Goal: Task Accomplishment & Management: Manage account settings

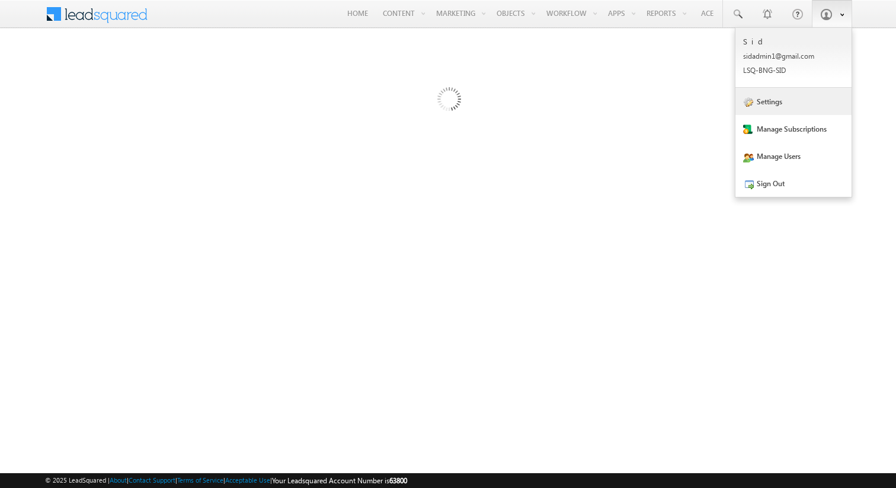
click at [788, 102] on link "Settings" at bounding box center [794, 101] width 116 height 27
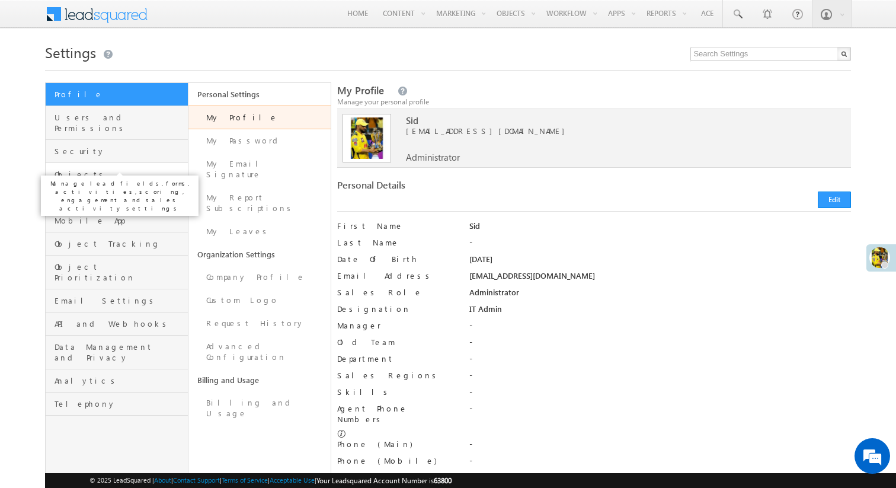
click at [114, 169] on span "Objects" at bounding box center [120, 174] width 130 height 11
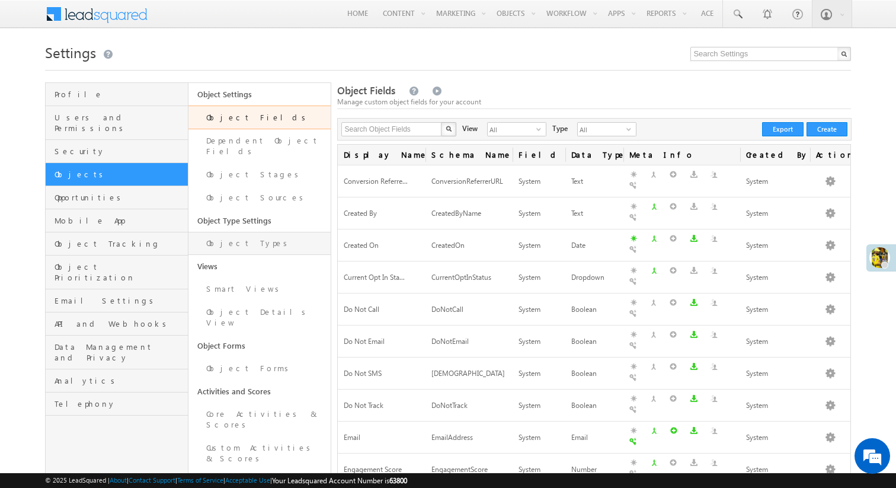
click at [216, 236] on link "Object Types" at bounding box center [259, 243] width 143 height 23
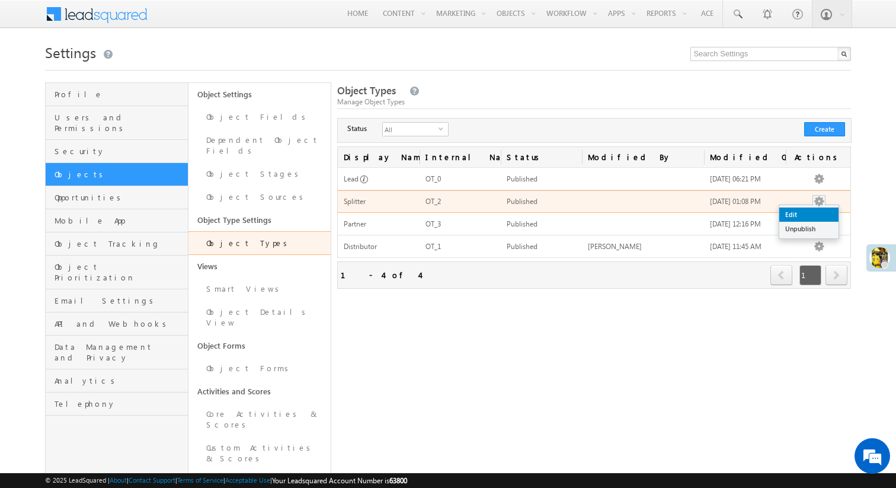
click at [813, 218] on link "Edit" at bounding box center [808, 214] width 59 height 14
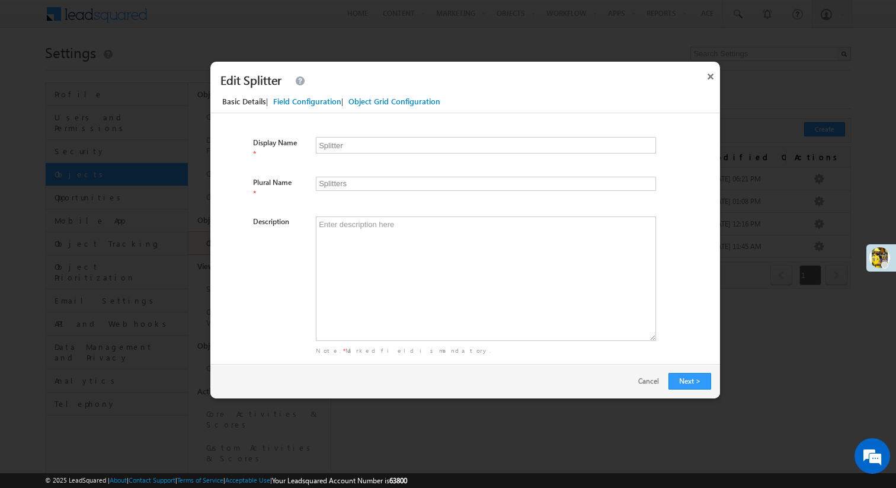
drag, startPoint x: 358, startPoint y: 147, endPoint x: 300, endPoint y: 146, distance: 58.1
click at [300, 146] on div "Display Name * Splitter" at bounding box center [475, 148] width 510 height 22
type input "V"
type input "Vs"
type input "Vi"
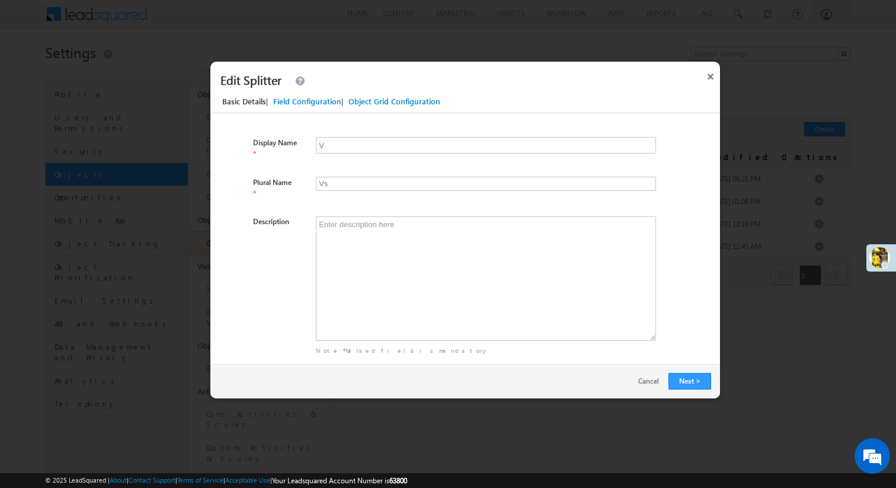
type input "Vis"
type input "Vil"
type input "Vils"
type input "Vill"
type input "Vills"
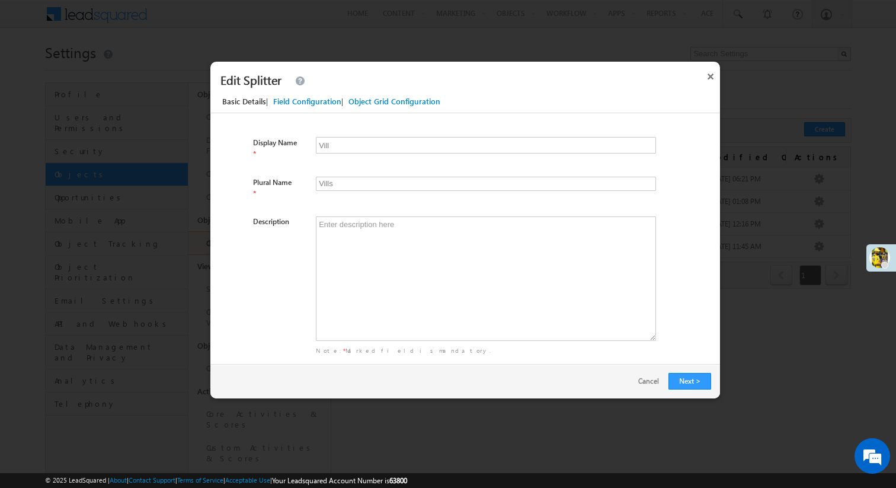
type input "Villa"
type input "Villas"
type input "Villag"
type input "Villags"
type input "Village"
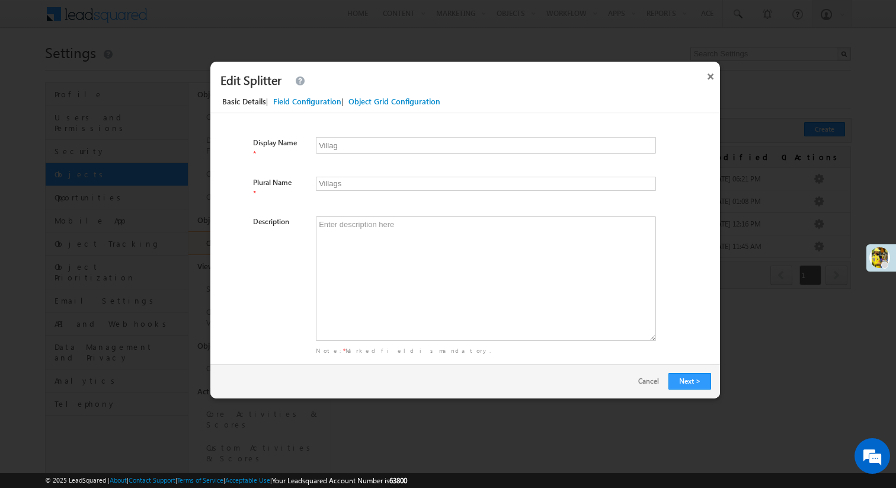
type input "Villages"
type input "Village"
click at [275, 234] on div "Description" at bounding box center [475, 281] width 510 height 130
click at [695, 379] on button "Next >" at bounding box center [690, 381] width 43 height 17
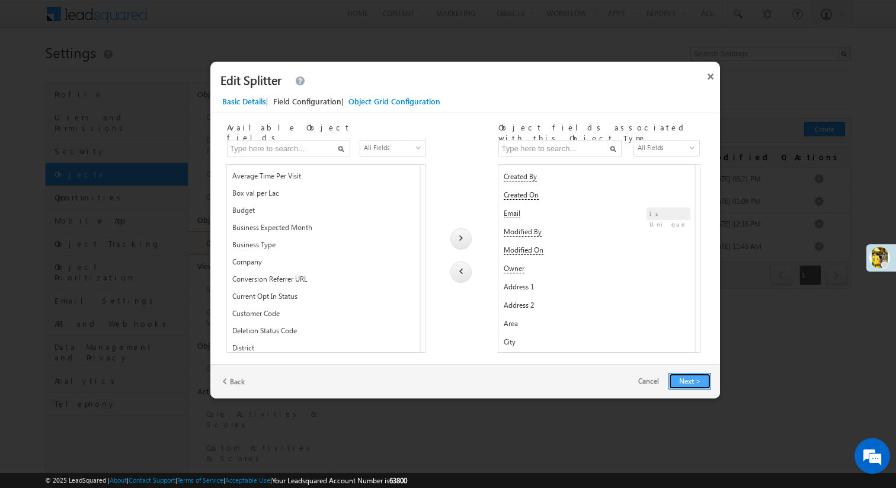
click at [692, 378] on button "Next >" at bounding box center [690, 381] width 43 height 17
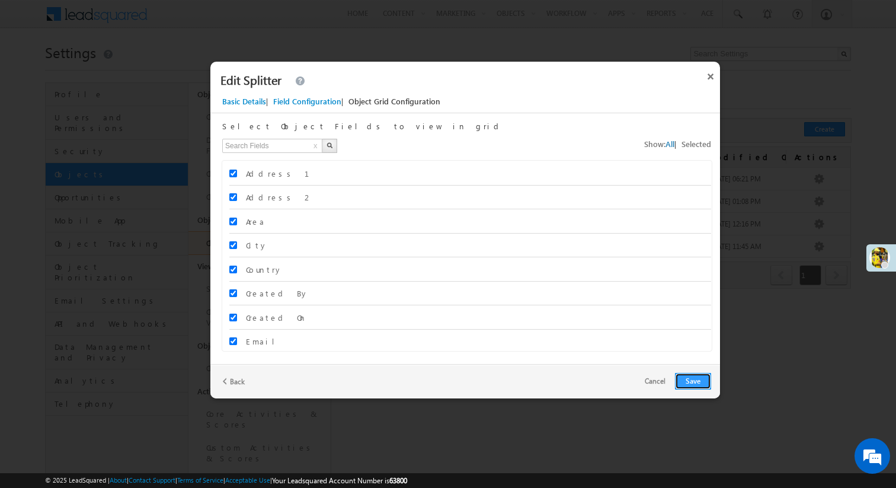
click at [692, 378] on button "Save" at bounding box center [693, 381] width 36 height 17
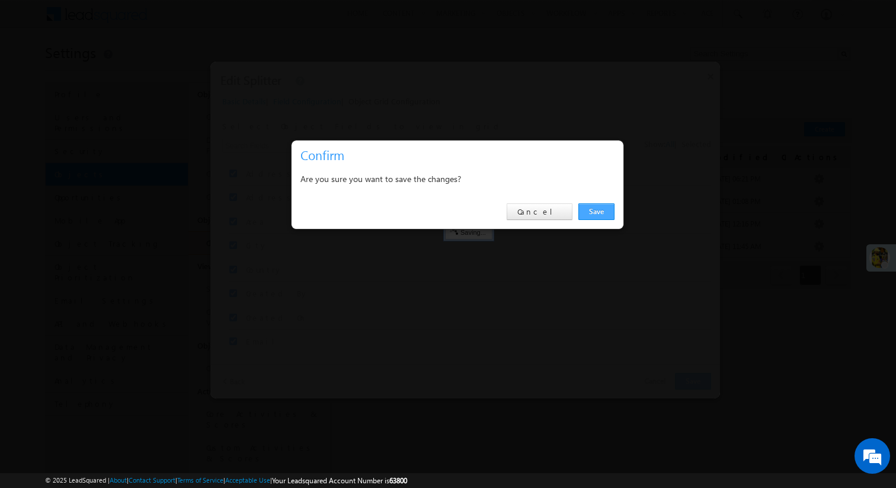
click at [606, 214] on link "Save" at bounding box center [597, 211] width 36 height 17
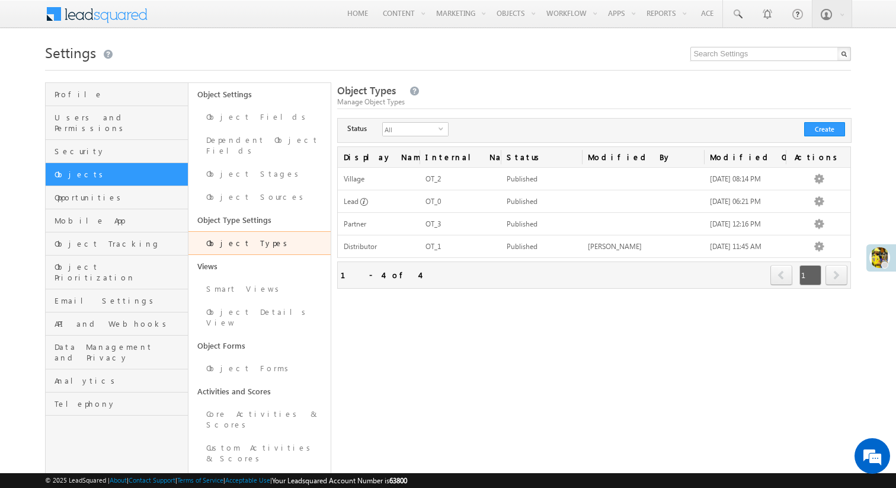
click at [113, 18] on span at bounding box center [105, 12] width 86 height 21
